Goal: Task Accomplishment & Management: Use online tool/utility

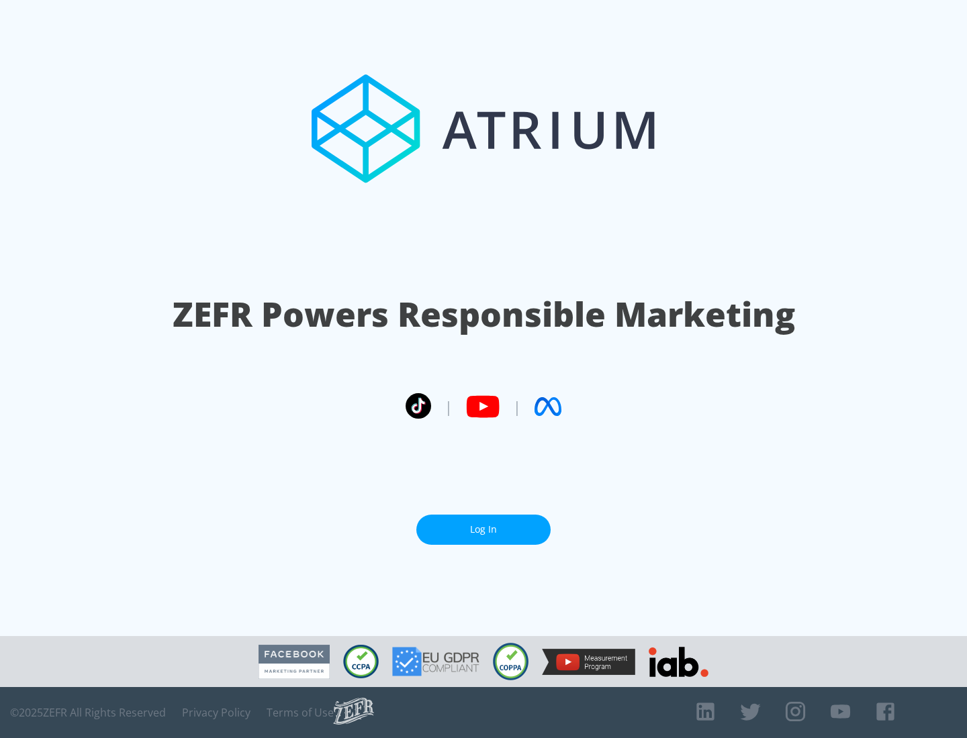
click at [483, 530] on link "Log In" at bounding box center [483, 530] width 134 height 30
